Goal: Obtain resource: Download file/media

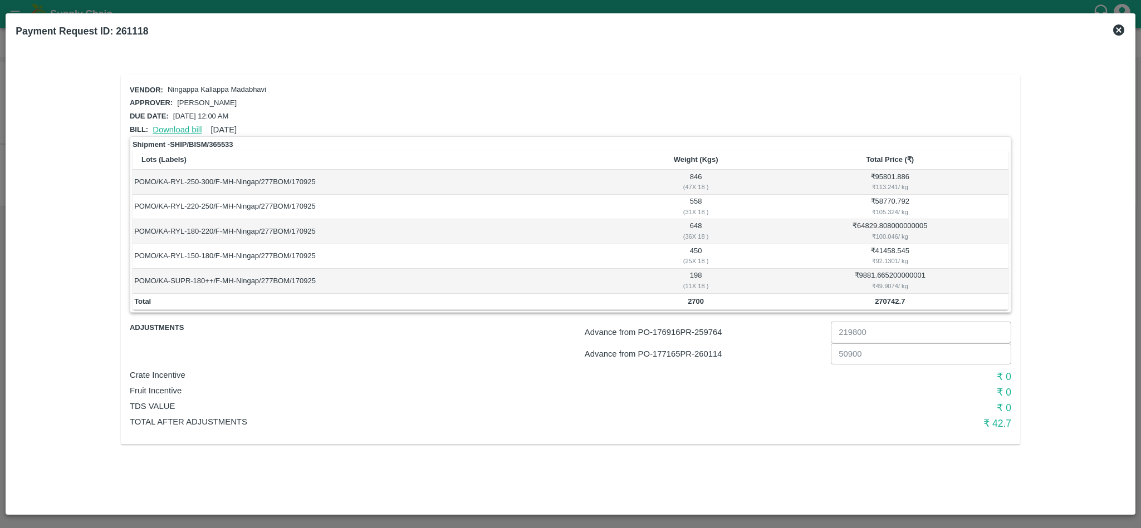
click at [165, 126] on link "Download bill" at bounding box center [177, 129] width 49 height 9
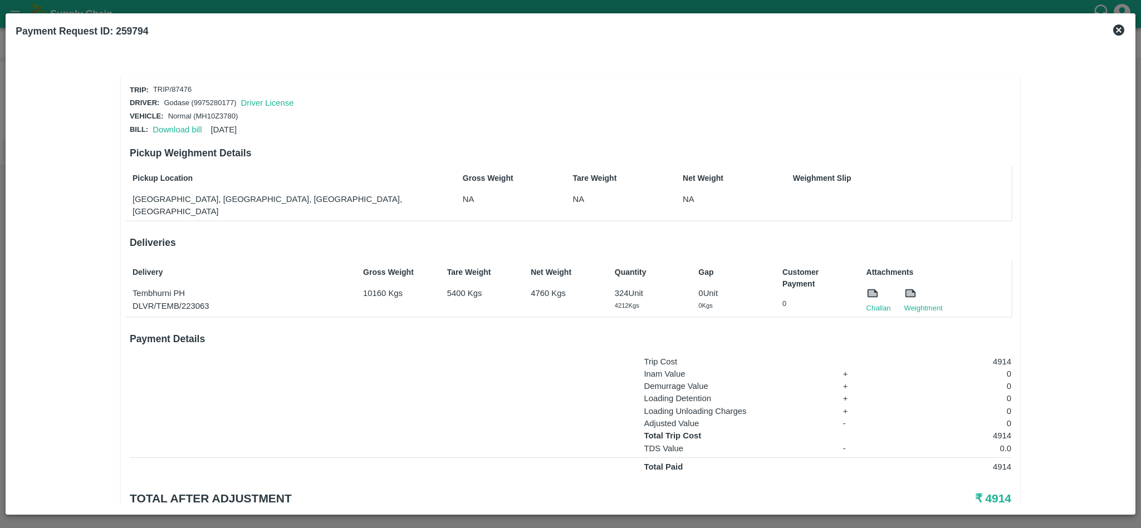
scroll to position [27, 0]
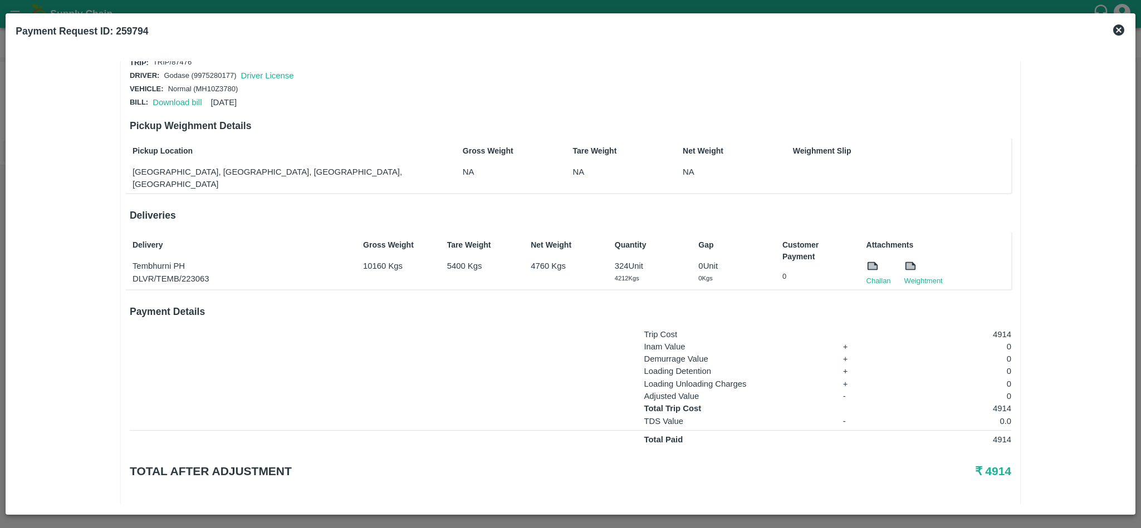
click at [1121, 32] on icon at bounding box center [1118, 29] width 11 height 11
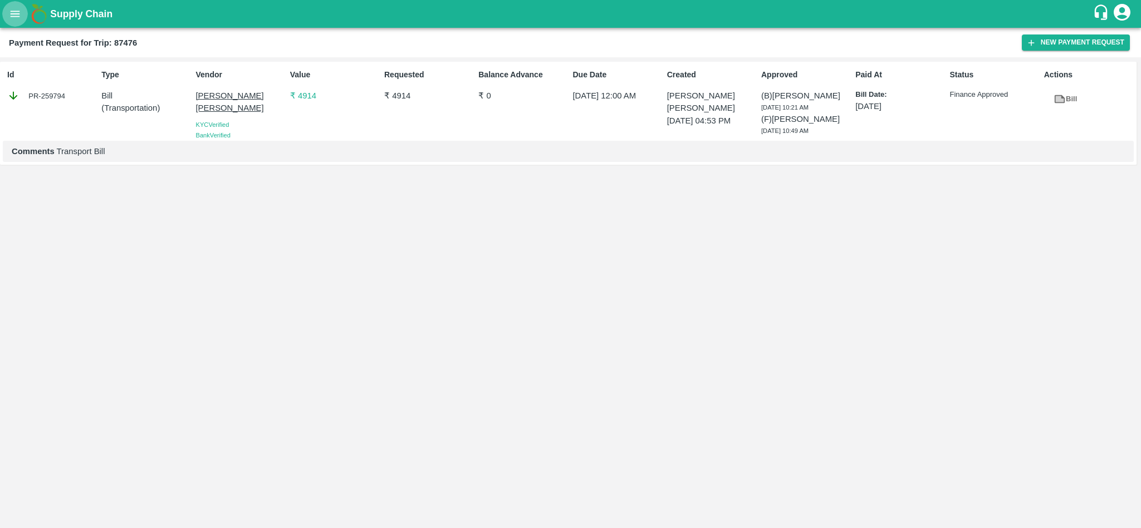
click at [15, 12] on icon "open drawer" at bounding box center [15, 14] width 9 height 6
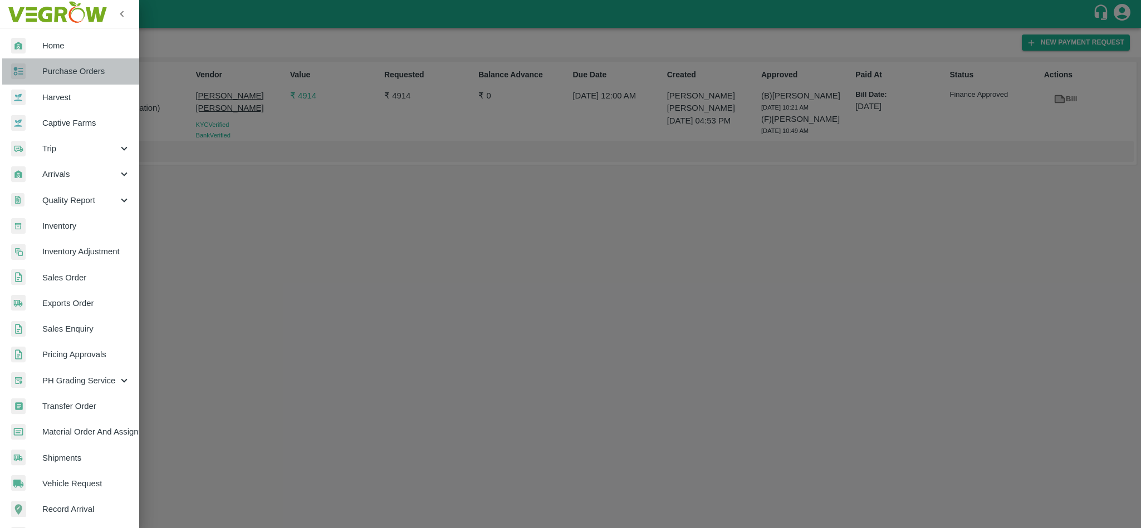
click at [82, 80] on link "Purchase Orders" at bounding box center [69, 71] width 139 height 26
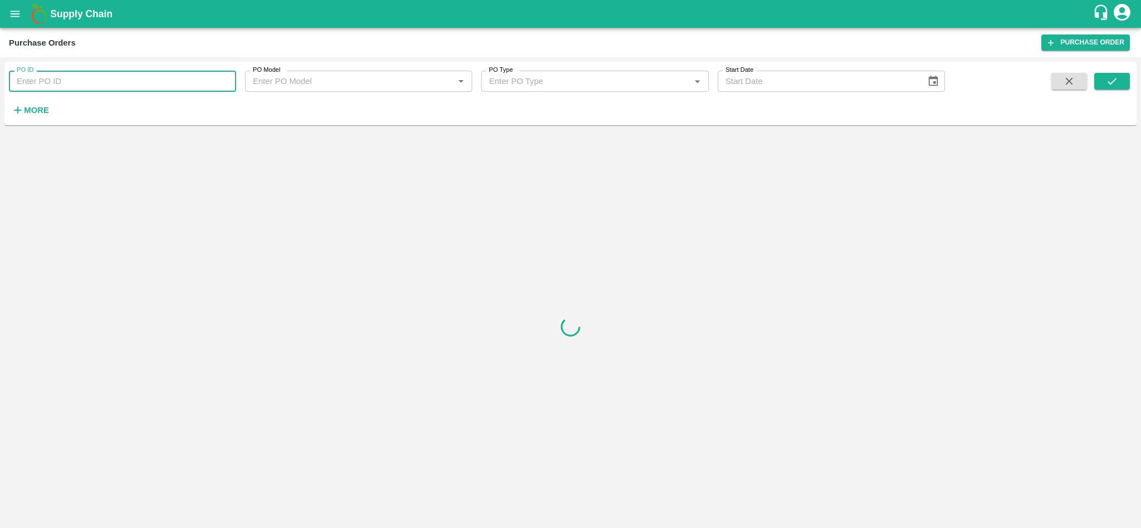
click at [73, 77] on input "PO ID" at bounding box center [122, 81] width 227 height 21
paste input "176916"
click at [1126, 81] on button "submit" at bounding box center [1112, 81] width 36 height 17
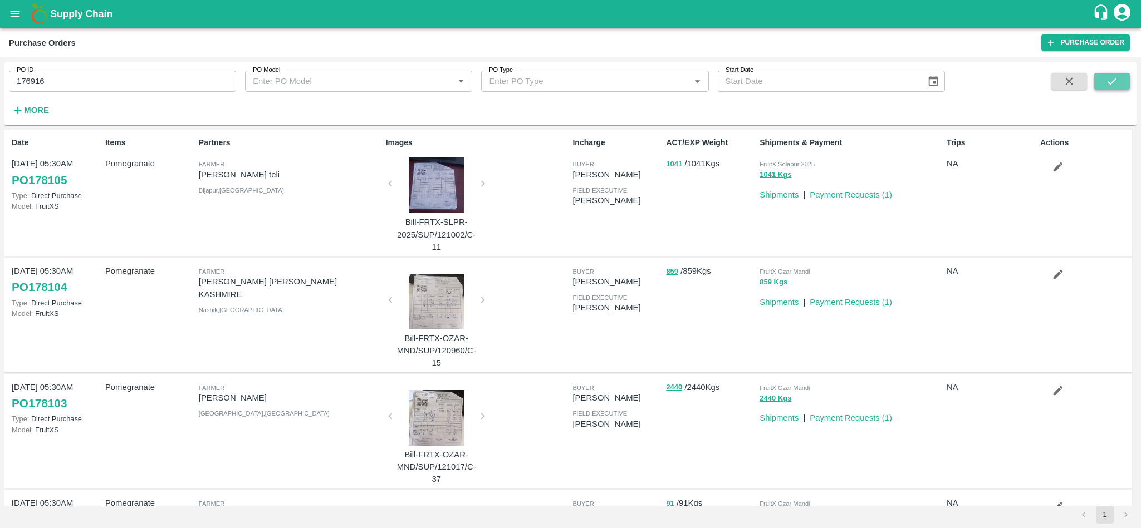
click at [1115, 78] on icon "submit" at bounding box center [1112, 81] width 12 height 12
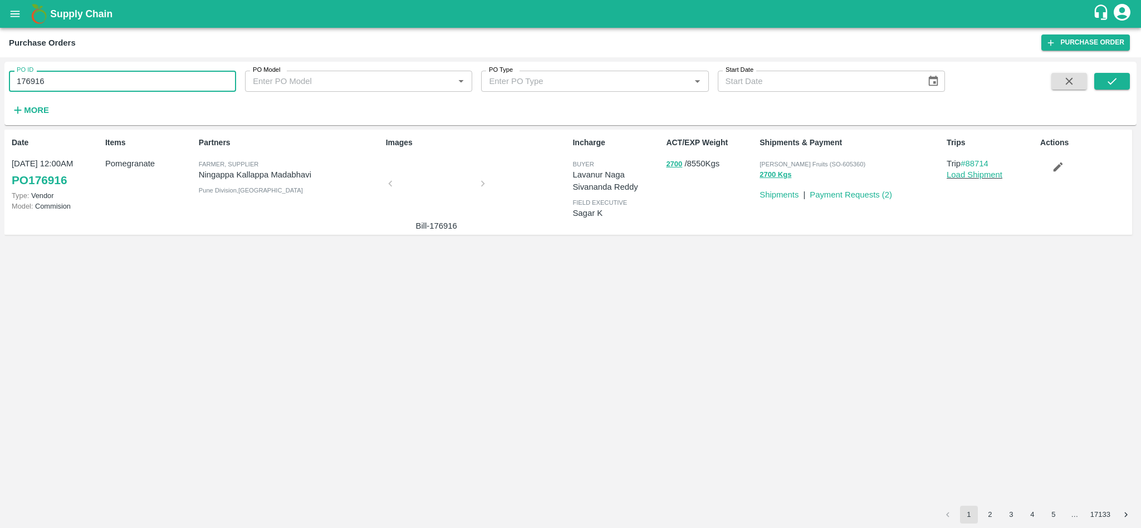
click at [107, 85] on input "176916" at bounding box center [122, 81] width 227 height 21
paste input "text"
click at [1115, 81] on icon "submit" at bounding box center [1112, 81] width 12 height 12
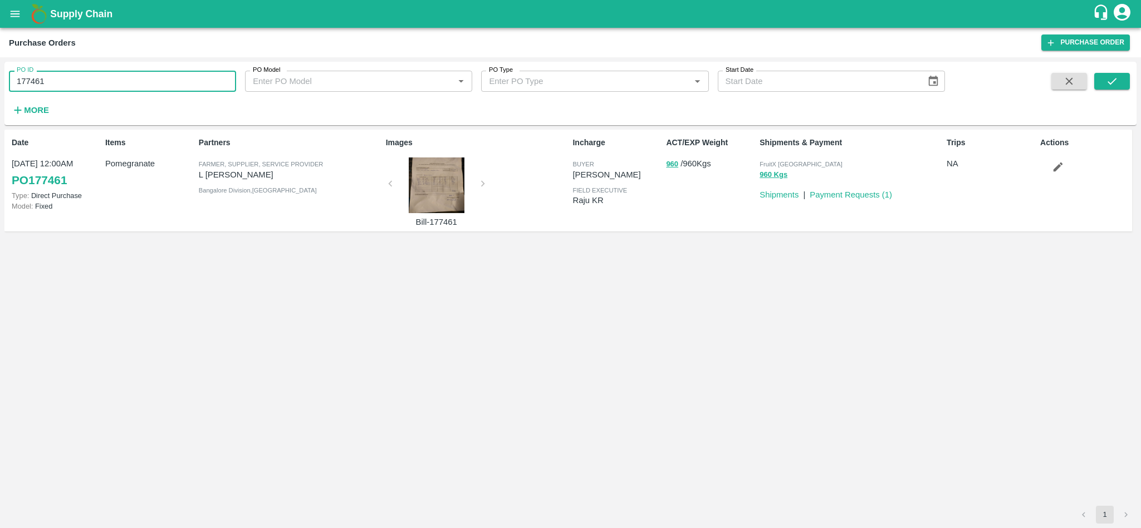
click at [106, 72] on input "177461" at bounding box center [122, 81] width 227 height 21
paste input "text"
click at [1118, 86] on button "submit" at bounding box center [1112, 81] width 36 height 17
click at [155, 71] on input "177468" at bounding box center [122, 81] width 227 height 21
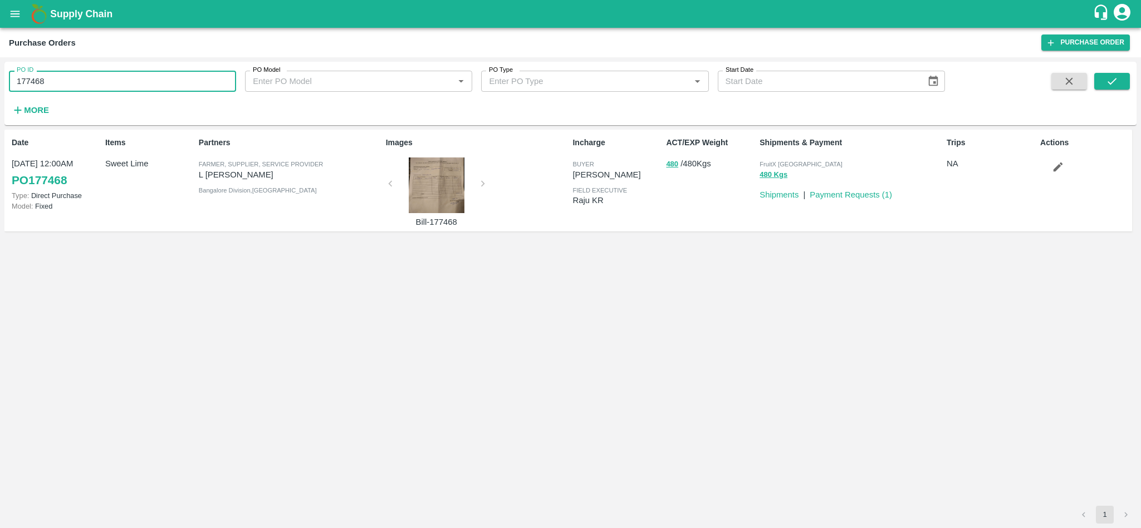
click at [155, 71] on input "177468" at bounding box center [122, 81] width 227 height 21
paste input "text"
type input "177776"
click at [1112, 84] on icon "submit" at bounding box center [1112, 81] width 12 height 12
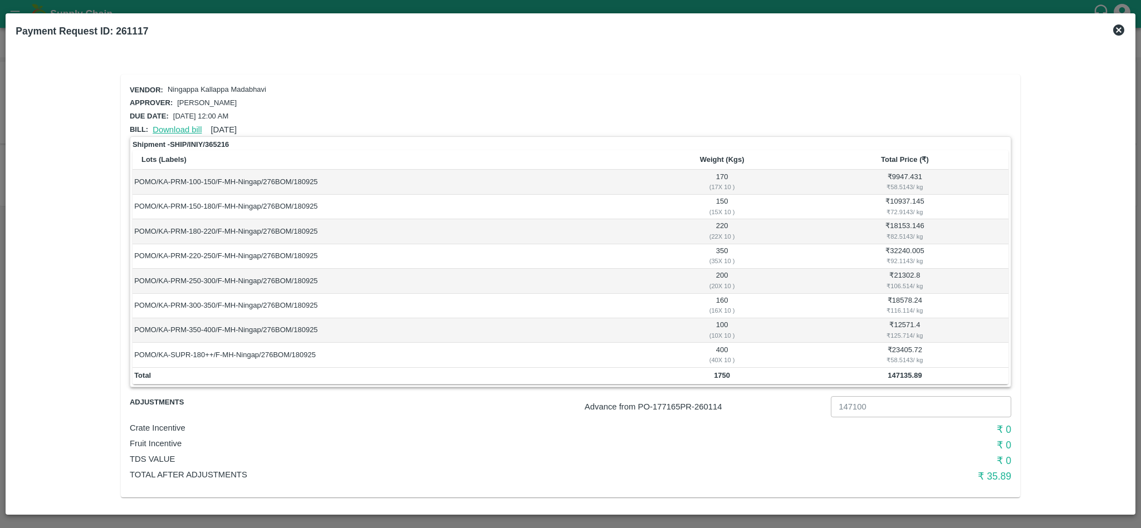
click at [188, 127] on link "Download bill" at bounding box center [177, 129] width 49 height 9
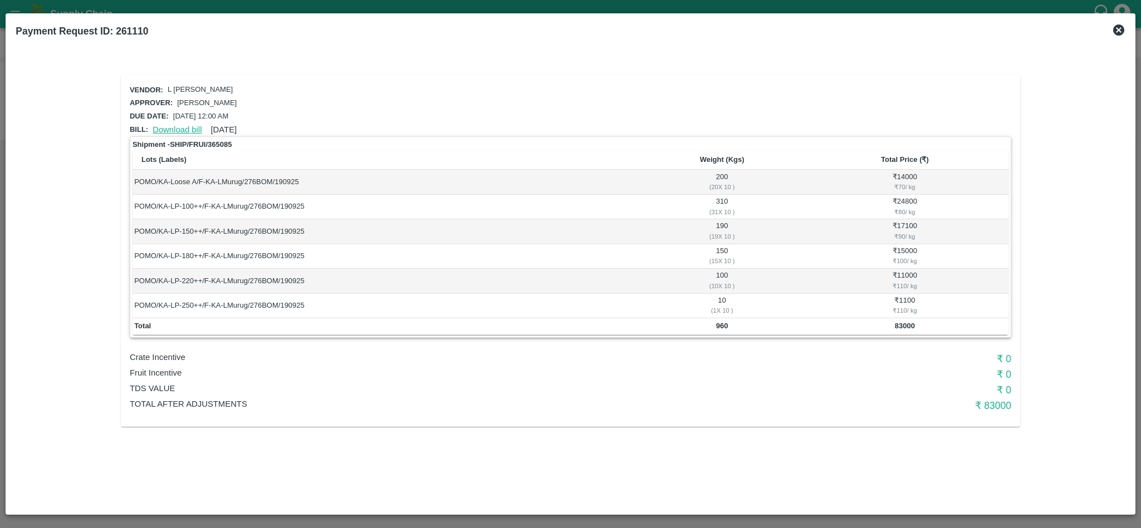
click at [174, 125] on link "Download bill" at bounding box center [177, 129] width 49 height 9
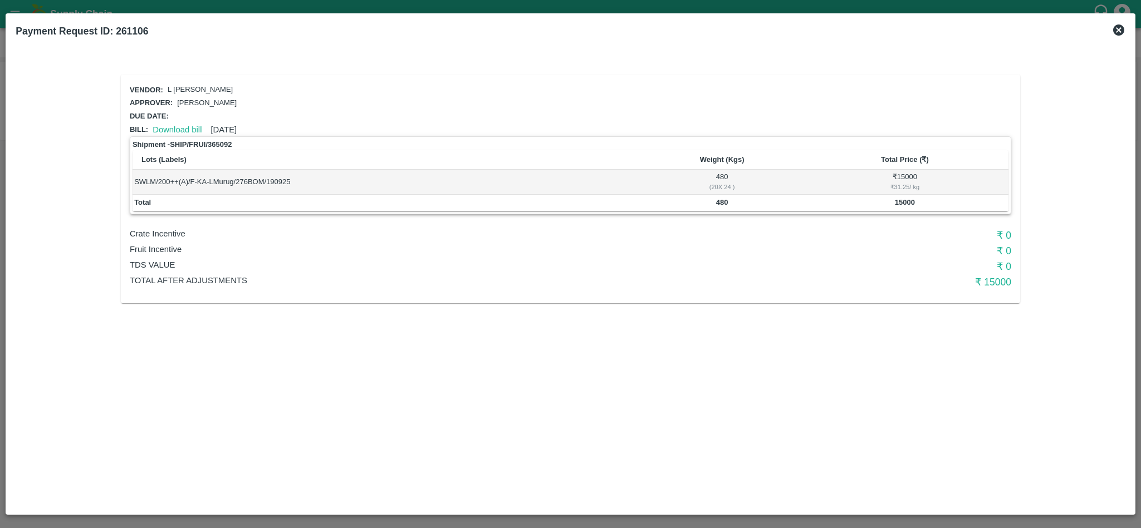
click at [169, 132] on div "Download bill [DATE]" at bounding box center [192, 127] width 89 height 17
click at [173, 125] on link "Download bill" at bounding box center [177, 129] width 49 height 9
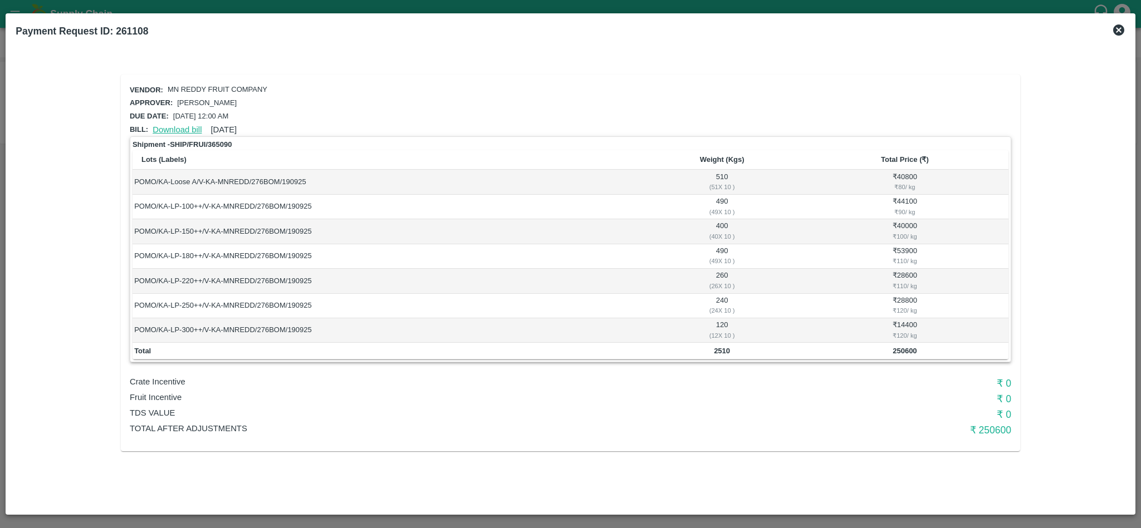
click at [174, 125] on link "Download bill" at bounding box center [177, 129] width 49 height 9
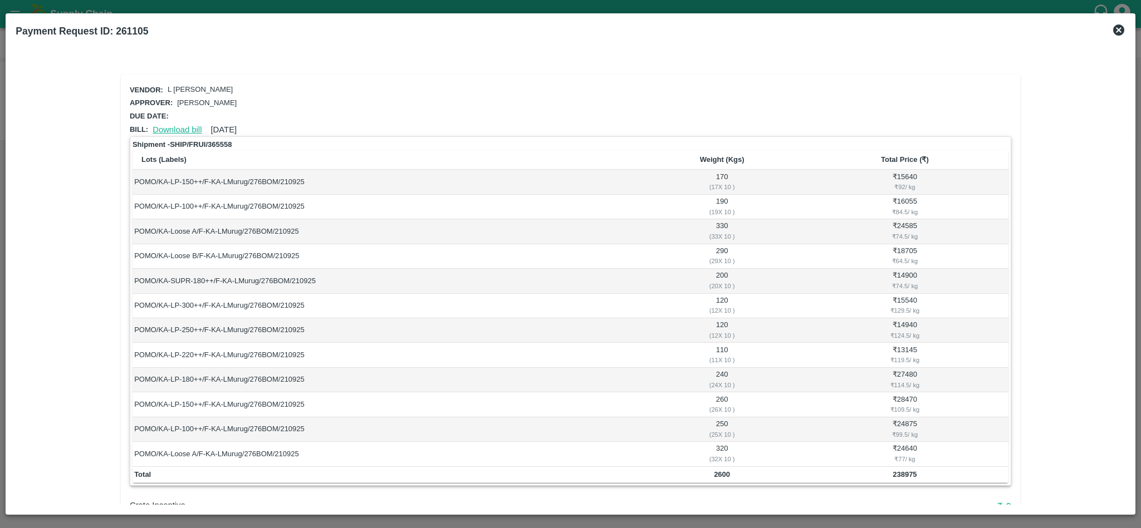
click at [184, 129] on link "Download bill" at bounding box center [177, 129] width 49 height 9
